Goal: Participate in discussion: Engage in conversation with other users on a specific topic

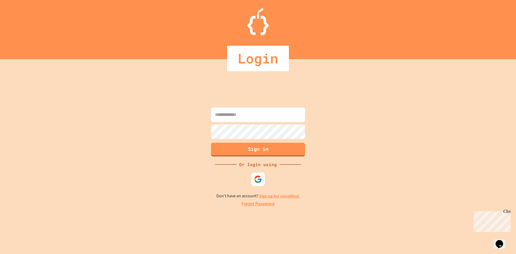
type input "**********"
click at [239, 148] on button "Sign in" at bounding box center [258, 149] width 96 height 14
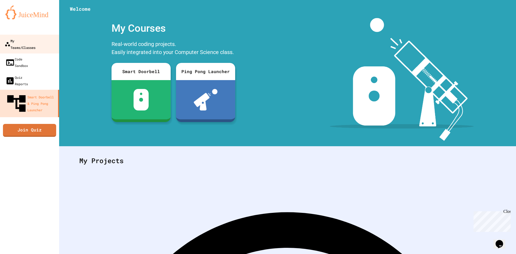
click at [35, 44] on div "My Teams/Classes" at bounding box center [20, 43] width 31 height 13
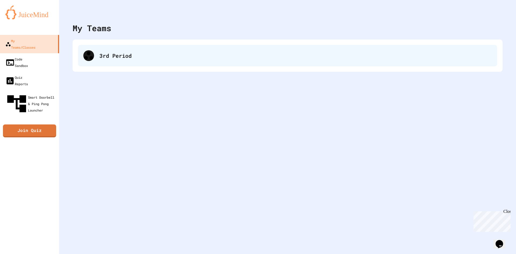
click at [172, 56] on div "3rd Period" at bounding box center [296, 56] width 393 height 8
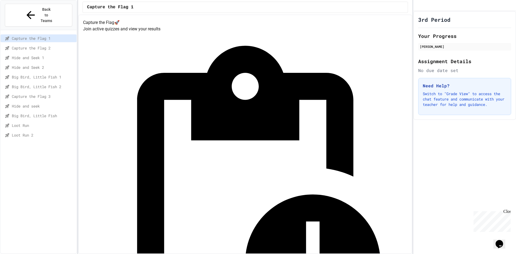
click at [34, 122] on div "Loot Run" at bounding box center [39, 126] width 76 height 8
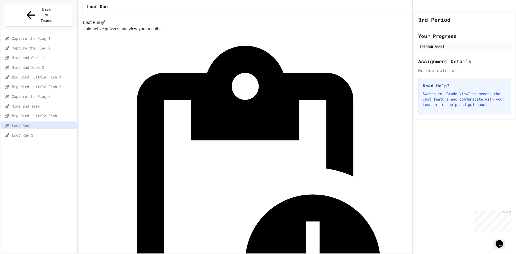
click at [47, 113] on span "Big Bird, Little Fish" at bounding box center [43, 116] width 63 height 6
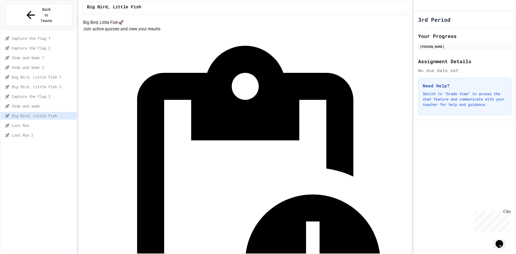
click at [47, 123] on span "Loot Run" at bounding box center [43, 126] width 63 height 6
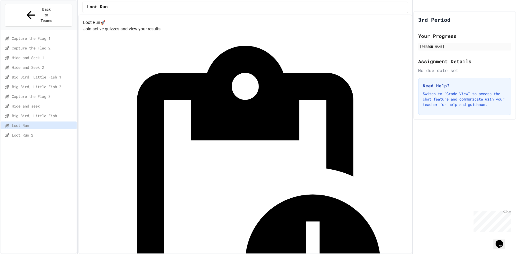
click at [51, 93] on div "Capture the Flag 3" at bounding box center [39, 97] width 76 height 8
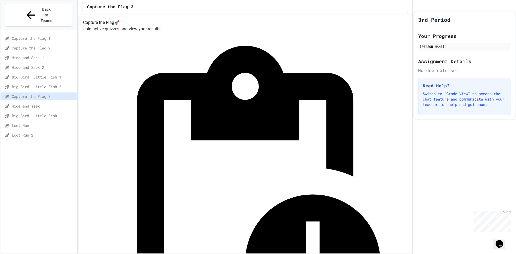
click at [45, 132] on span "Loot Run 2" at bounding box center [43, 135] width 63 height 6
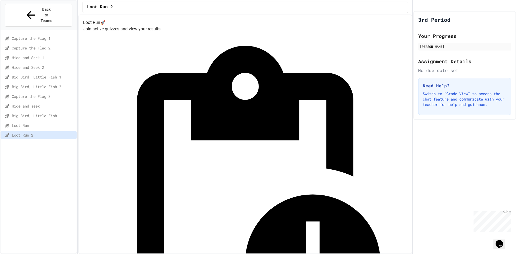
click at [44, 123] on span "Loot Run" at bounding box center [43, 126] width 63 height 6
click at [66, 131] on div "Loot Run 2" at bounding box center [39, 135] width 76 height 8
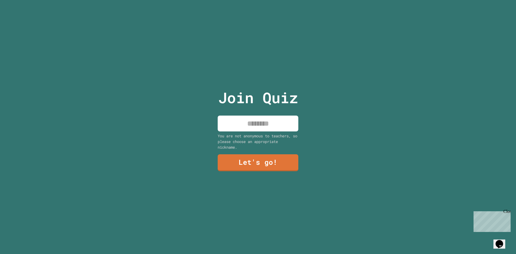
drag, startPoint x: 232, startPoint y: 123, endPoint x: 238, endPoint y: 123, distance: 5.4
click at [233, 123] on input at bounding box center [258, 124] width 81 height 16
type input "******"
click at [271, 159] on link "Let's go!" at bounding box center [258, 162] width 77 height 18
click at [250, 119] on input at bounding box center [258, 124] width 81 height 16
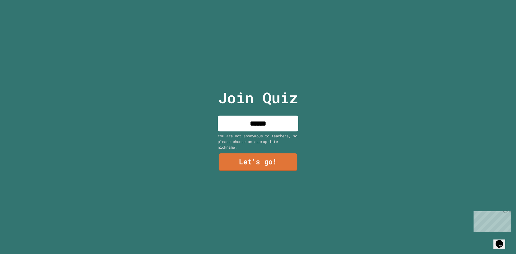
type input "******"
click at [265, 155] on link "Let's go!" at bounding box center [258, 162] width 79 height 18
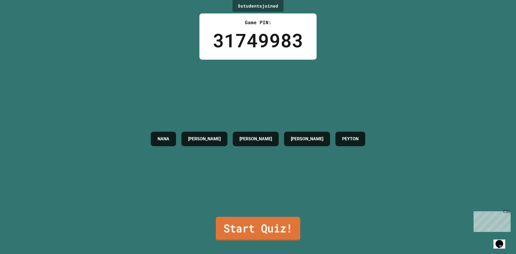
click at [251, 225] on link "Start Quiz!" at bounding box center [258, 229] width 84 height 24
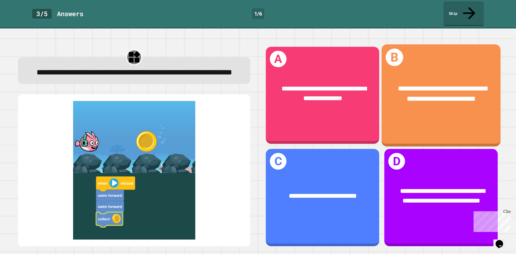
click at [440, 107] on div "**********" at bounding box center [441, 95] width 119 height 102
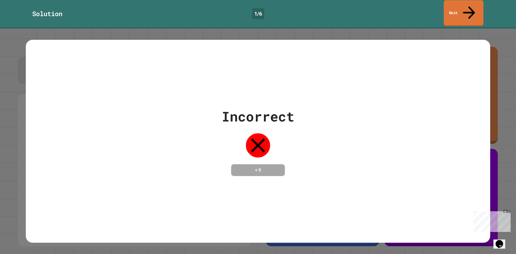
click at [453, 6] on link "Next" at bounding box center [464, 13] width 40 height 26
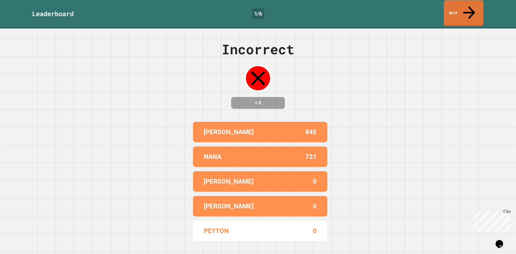
click at [454, 10] on link "Next" at bounding box center [464, 13] width 40 height 26
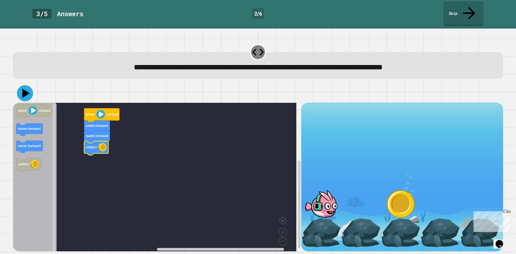
click at [30, 85] on icon at bounding box center [25, 93] width 16 height 16
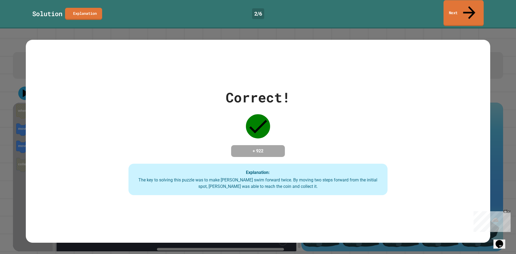
click at [459, 3] on link "Next" at bounding box center [464, 13] width 40 height 26
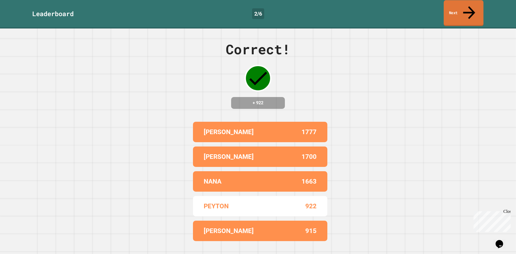
click at [457, 10] on link "Next" at bounding box center [464, 13] width 40 height 26
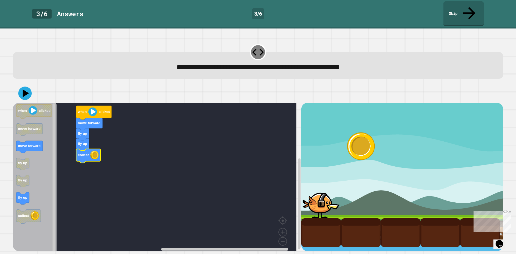
drag, startPoint x: 24, startPoint y: 67, endPoint x: 25, endPoint y: 79, distance: 12.7
click at [24, 68] on div "**********" at bounding box center [258, 60] width 496 height 42
click at [25, 89] on icon at bounding box center [26, 93] width 8 height 9
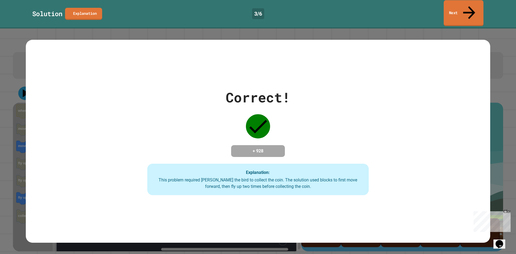
click at [462, 6] on link "Next" at bounding box center [464, 13] width 40 height 26
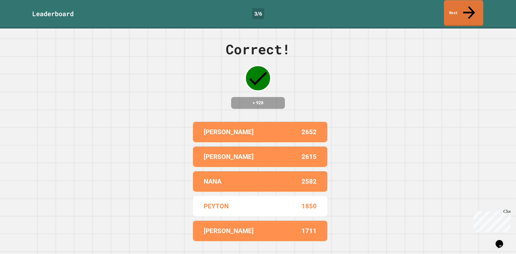
click at [472, 5] on link "Next" at bounding box center [463, 13] width 39 height 26
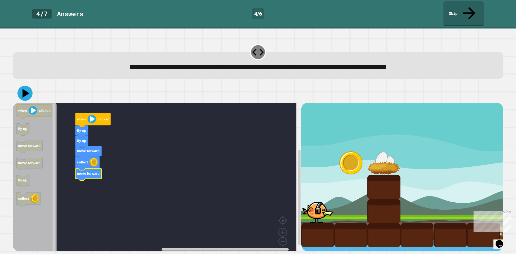
click at [25, 89] on icon at bounding box center [26, 93] width 7 height 9
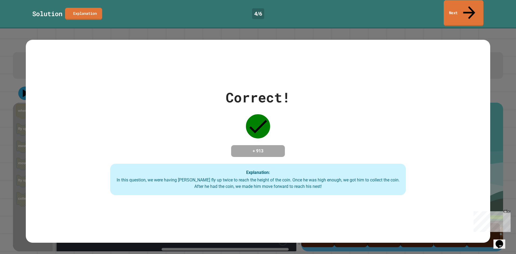
click at [455, 5] on link "Next" at bounding box center [464, 13] width 40 height 26
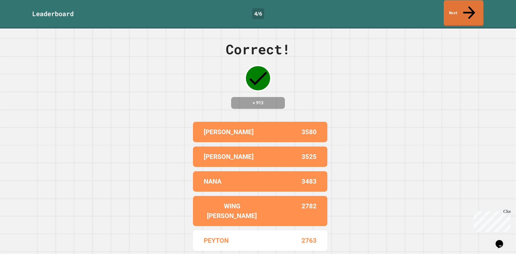
click at [464, 11] on link "Next" at bounding box center [464, 13] width 40 height 26
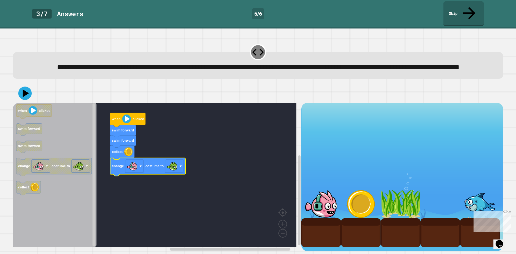
click at [21, 95] on icon at bounding box center [24, 93] width 13 height 13
click at [22, 89] on icon at bounding box center [25, 93] width 16 height 16
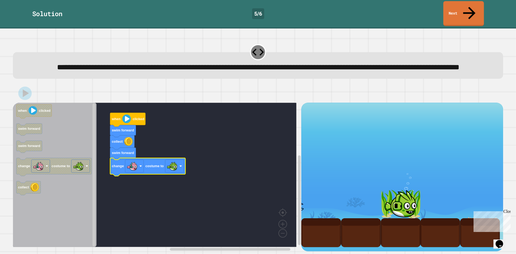
click at [465, 10] on link "Next" at bounding box center [463, 13] width 41 height 25
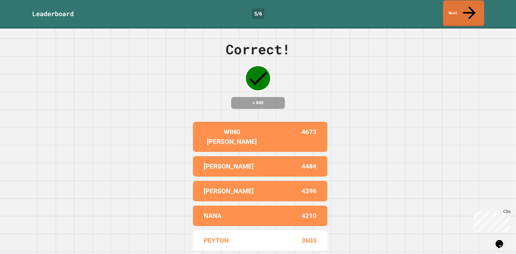
click at [457, 5] on link "Next" at bounding box center [463, 13] width 41 height 26
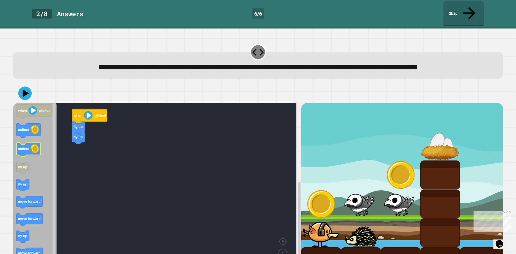
click at [31, 156] on rect "Blockly Workspace" at bounding box center [28, 150] width 24 height 14
click at [90, 155] on rect "Blockly Workspace" at bounding box center [155, 189] width 284 height 173
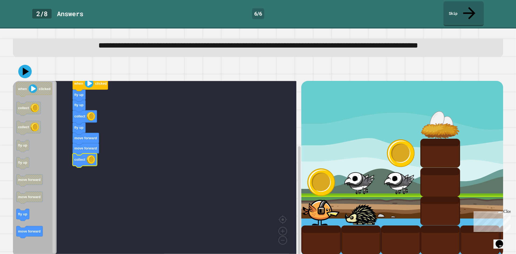
scroll to position [27, 0]
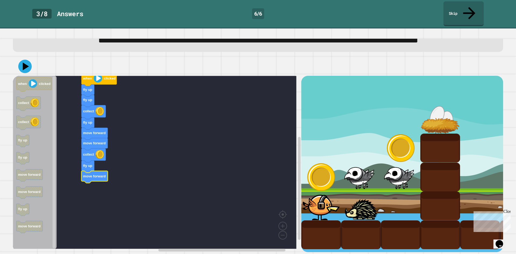
click at [30, 65] on icon at bounding box center [24, 66] width 13 height 13
click at [26, 70] on icon at bounding box center [24, 66] width 15 height 15
click at [24, 69] on icon at bounding box center [26, 66] width 7 height 9
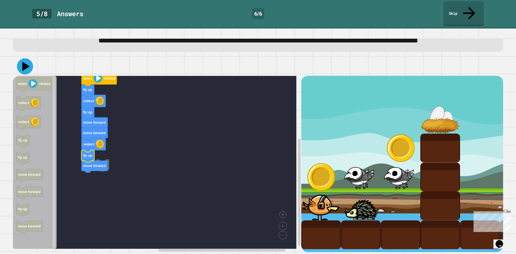
click at [25, 66] on icon at bounding box center [26, 66] width 8 height 9
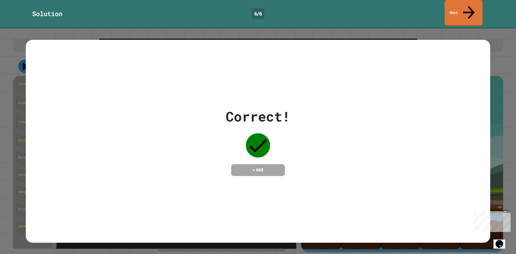
click at [447, 1] on link "Next" at bounding box center [464, 13] width 38 height 26
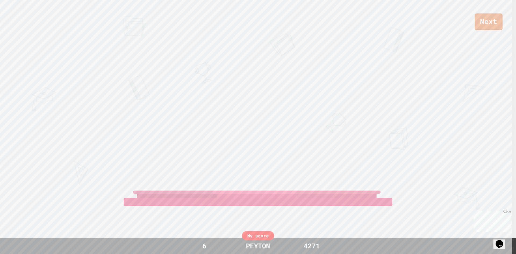
click at [486, 22] on link "Next" at bounding box center [489, 21] width 28 height 17
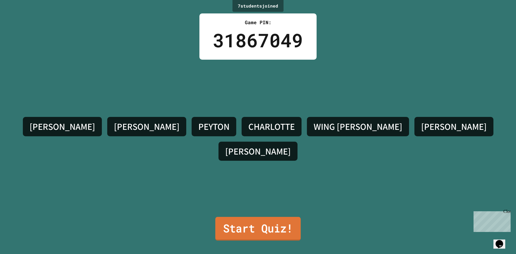
click at [230, 227] on link "Start Quiz!" at bounding box center [258, 229] width 86 height 24
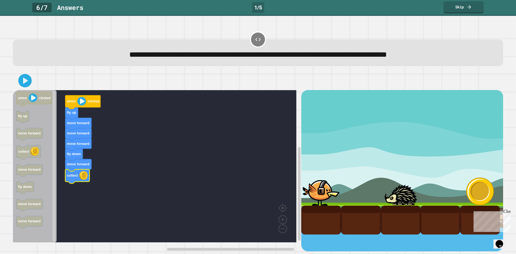
click at [29, 84] on icon at bounding box center [25, 80] width 11 height 11
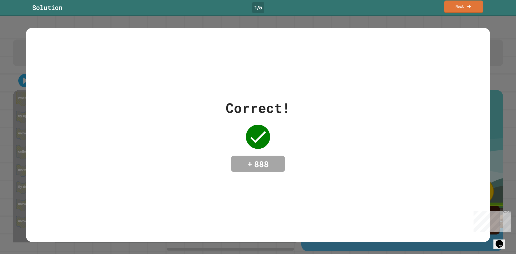
click at [463, 8] on link "Next" at bounding box center [463, 7] width 39 height 13
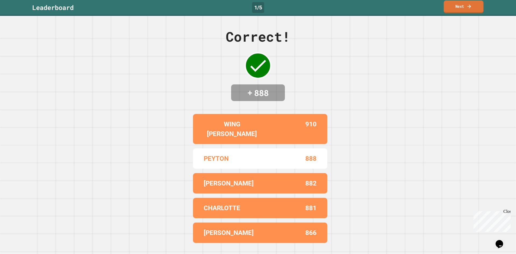
click at [459, 9] on link "Next" at bounding box center [464, 7] width 40 height 13
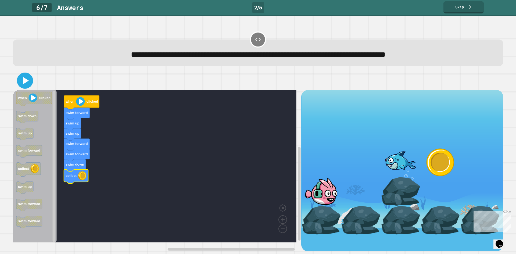
click at [29, 78] on icon at bounding box center [25, 80] width 13 height 13
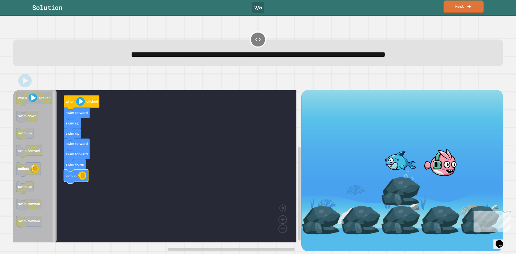
click at [454, 8] on link "Next" at bounding box center [464, 7] width 40 height 13
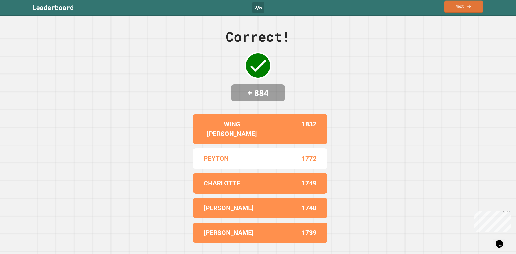
click at [452, 12] on link "Next" at bounding box center [463, 7] width 39 height 13
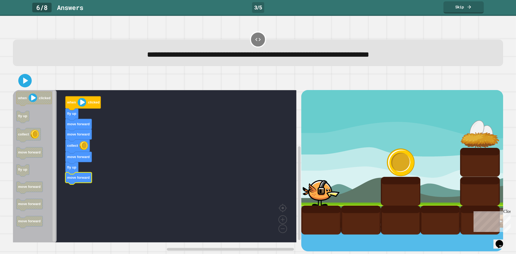
click at [27, 86] on icon at bounding box center [25, 80] width 11 height 11
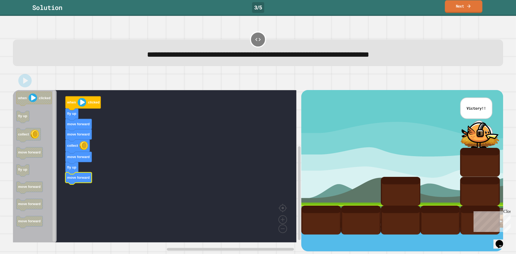
click at [457, 7] on link "Next" at bounding box center [463, 6] width 37 height 13
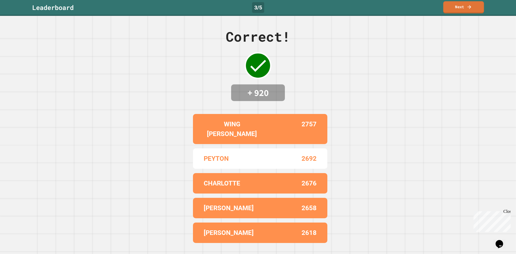
click at [460, 7] on link "Next" at bounding box center [463, 7] width 41 height 12
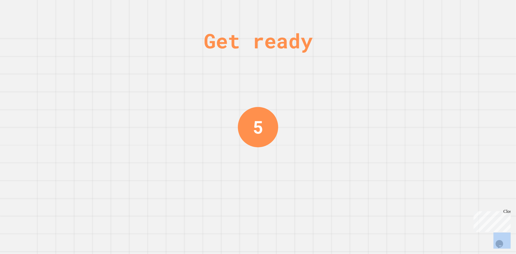
click at [460, 7] on div "Get ready 5" at bounding box center [258, 127] width 516 height 254
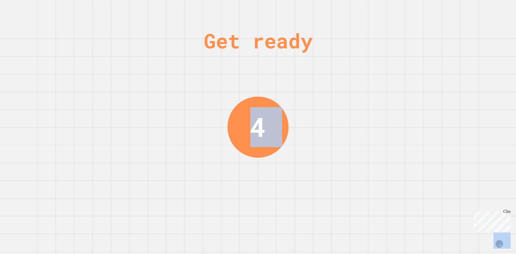
click at [435, 40] on div "Get ready 4" at bounding box center [258, 127] width 516 height 254
